Goal: Transaction & Acquisition: Purchase product/service

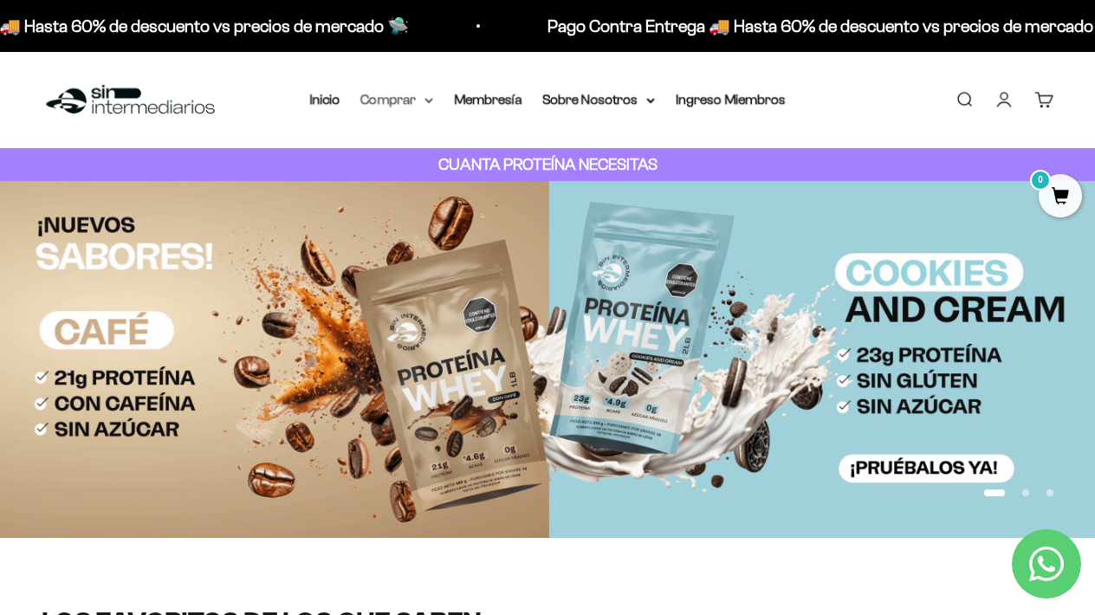
click at [392, 105] on summary "Comprar" at bounding box center [396, 99] width 73 height 23
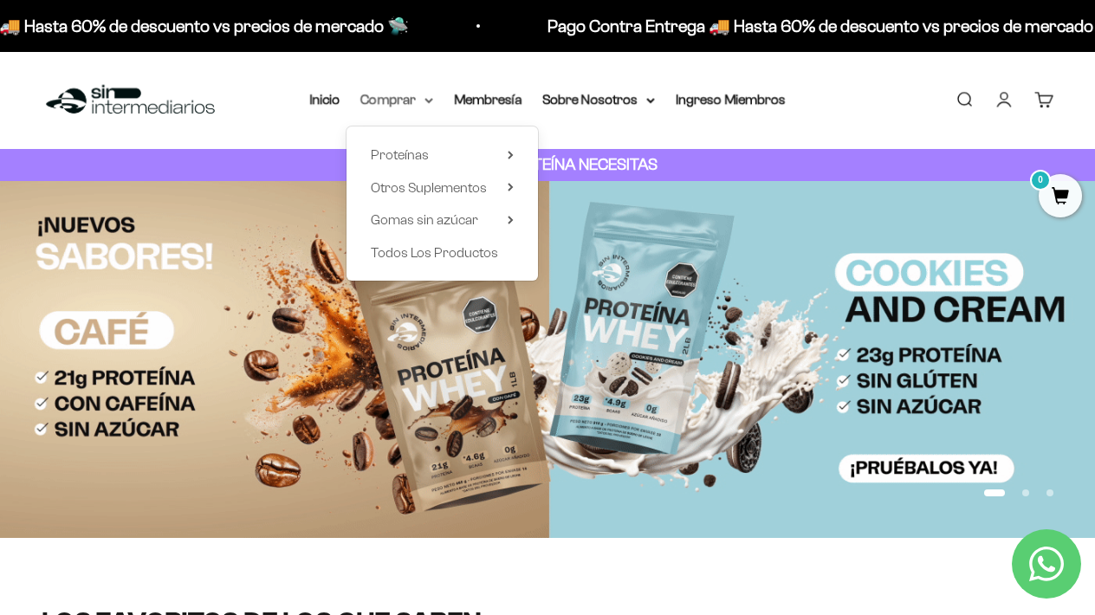
click at [394, 104] on summary "Comprar" at bounding box center [396, 99] width 73 height 23
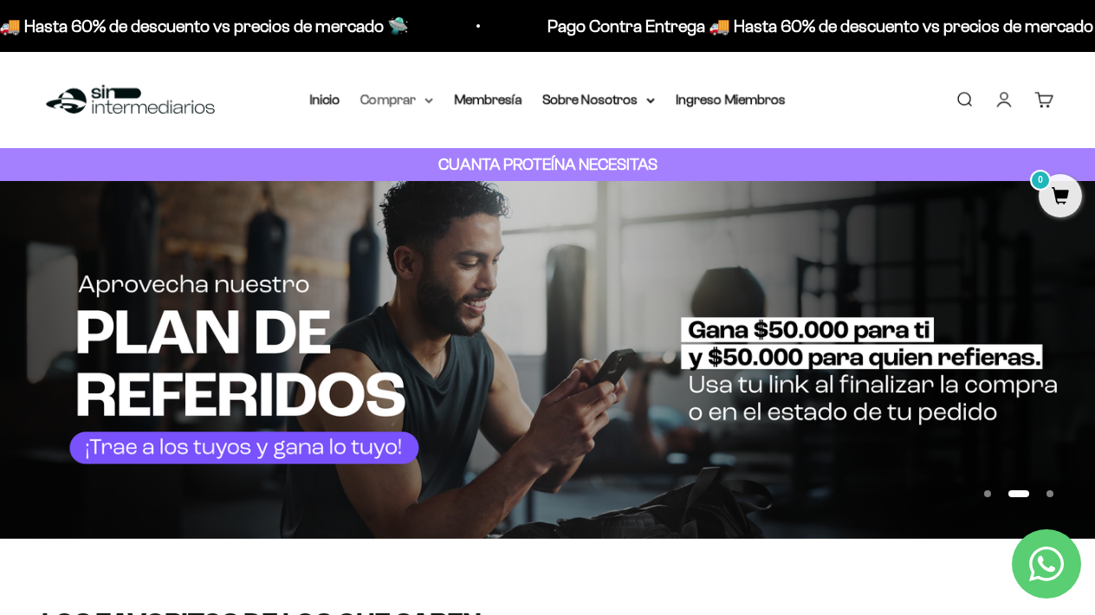
click at [383, 99] on summary "Comprar" at bounding box center [396, 99] width 73 height 23
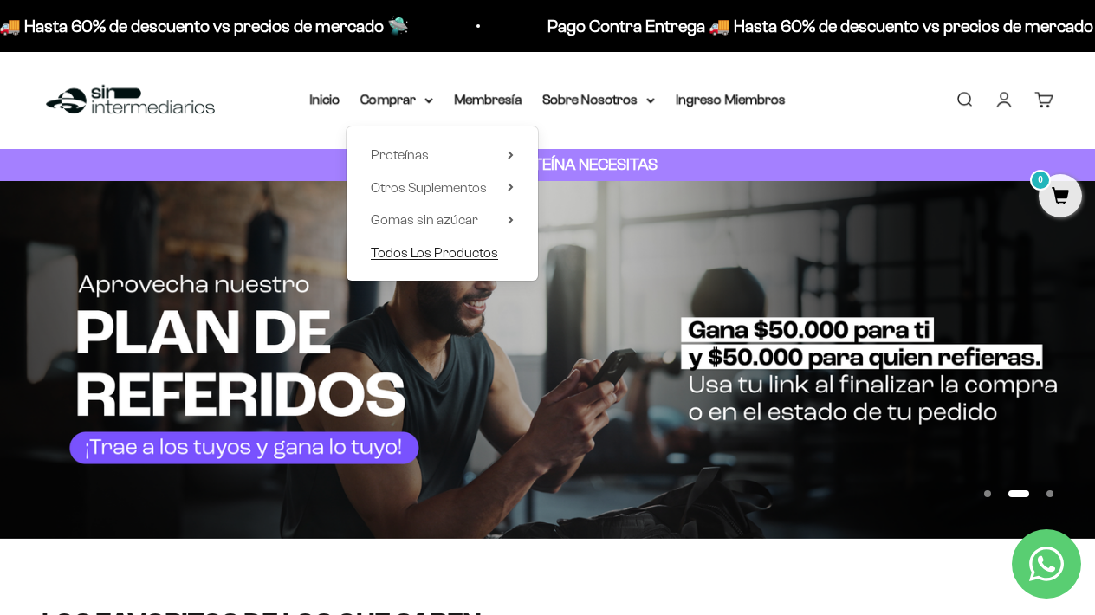
click at [440, 254] on span "Todos Los Productos" at bounding box center [434, 252] width 127 height 15
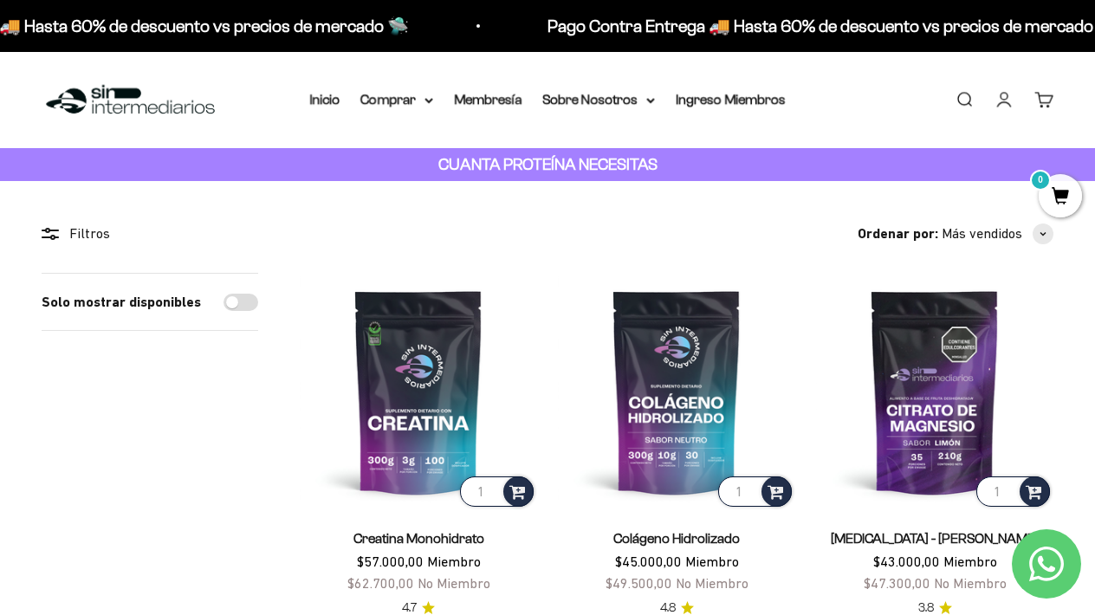
click at [246, 298] on input "Solo mostrar disponibles" at bounding box center [241, 302] width 35 height 17
checkbox input "true"
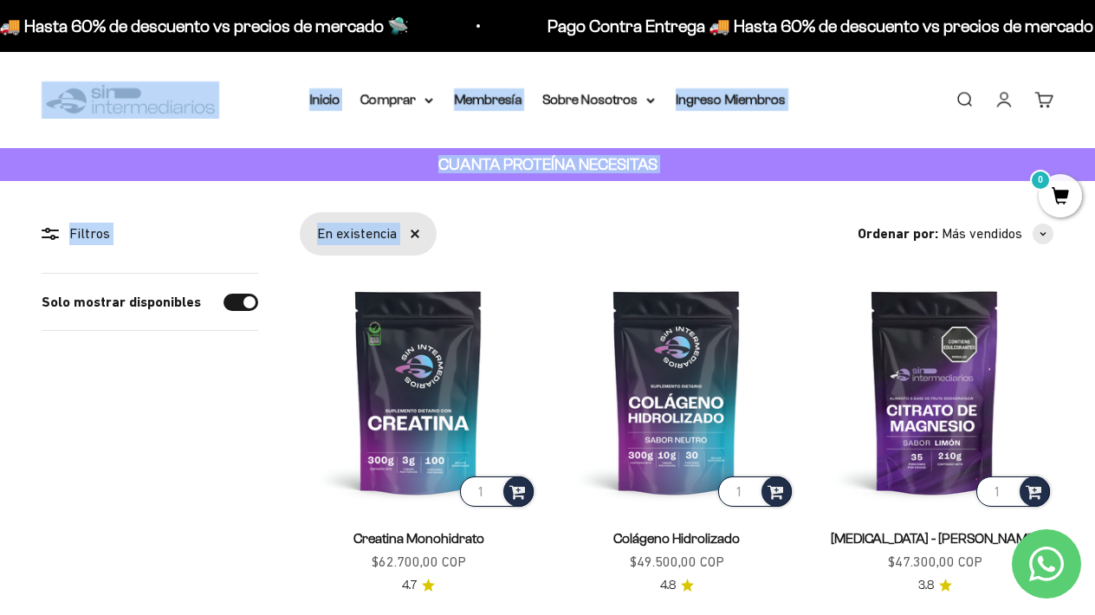
drag, startPoint x: 799, startPoint y: 170, endPoint x: 695, endPoint y: 17, distance: 184.6
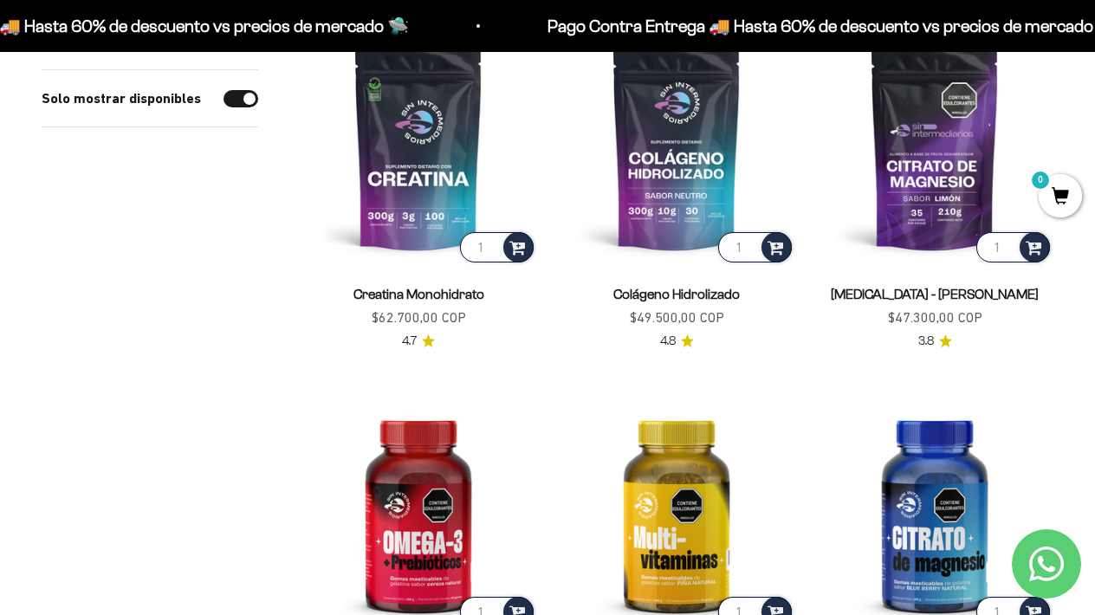
scroll to position [256, 0]
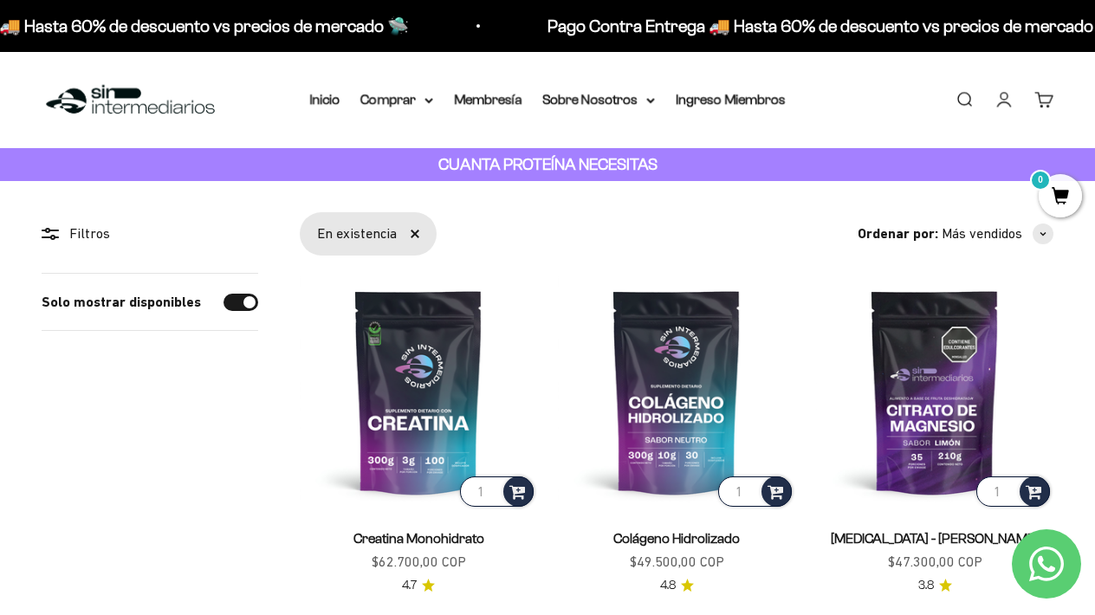
scroll to position [0, 0]
